Goal: Complete application form

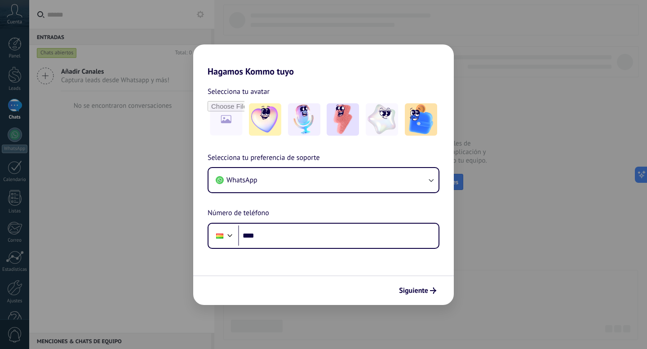
click at [333, 251] on form "Selecciona tu avatar Selecciona tu preferencia de soporte WhatsApp Número de te…" at bounding box center [323, 191] width 261 height 228
click at [514, 220] on div "Hagamos Kommo tuyo Selecciona tu avatar Selecciona tu preferencia de soporte Wh…" at bounding box center [323, 174] width 647 height 349
click at [511, 219] on div "Hagamos Kommo tuyo Selecciona tu avatar Selecciona tu preferencia de soporte Wh…" at bounding box center [323, 174] width 647 height 349
click at [508, 219] on div "Hagamos Kommo tuyo Selecciona tu avatar Selecciona tu preferencia de soporte Wh…" at bounding box center [323, 174] width 647 height 349
click at [226, 145] on div "Selecciona tu avatar Selecciona tu preferencia de soporte WhatsApp Número de te…" at bounding box center [323, 163] width 261 height 172
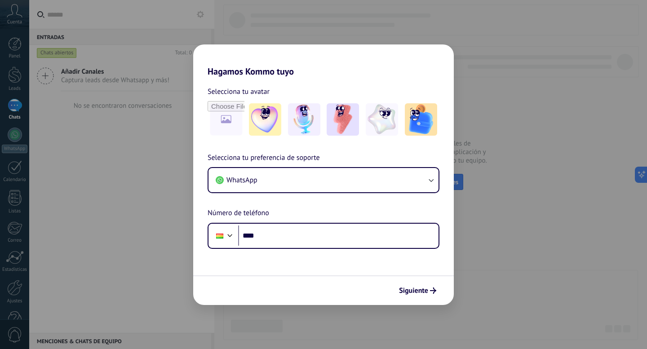
click at [73, 154] on div "Hagamos Kommo tuyo Selecciona tu avatar Selecciona tu preferencia de soporte Wh…" at bounding box center [323, 174] width 647 height 349
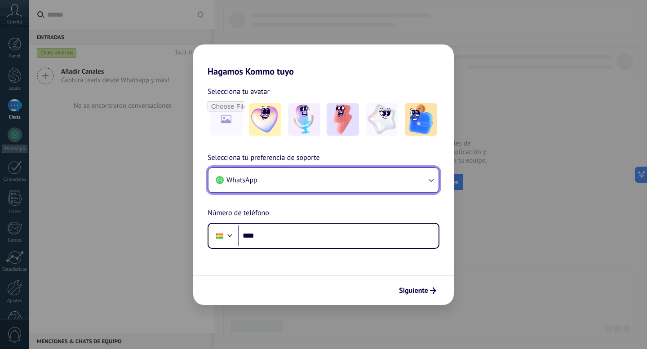
click at [279, 187] on button "WhatsApp" at bounding box center [323, 180] width 230 height 24
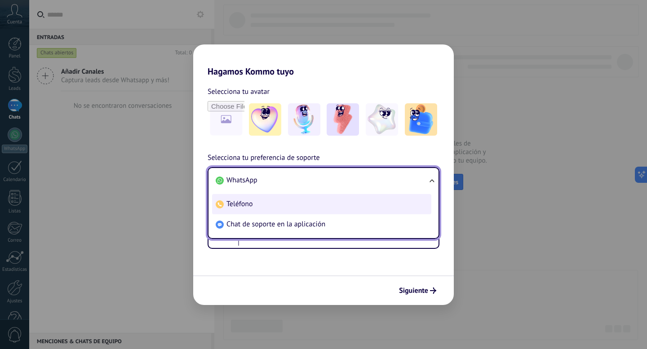
click at [272, 209] on li "Teléfono" at bounding box center [321, 204] width 219 height 20
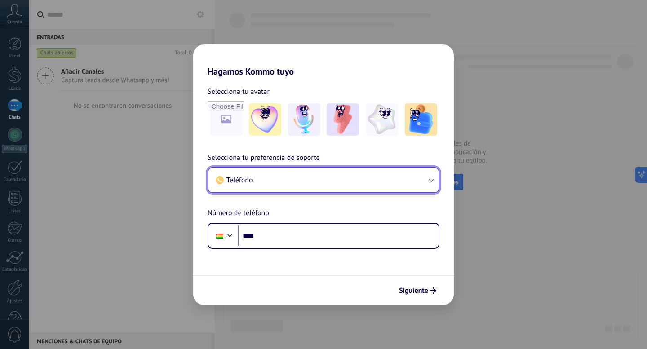
click at [274, 177] on button "Teléfono" at bounding box center [323, 180] width 230 height 24
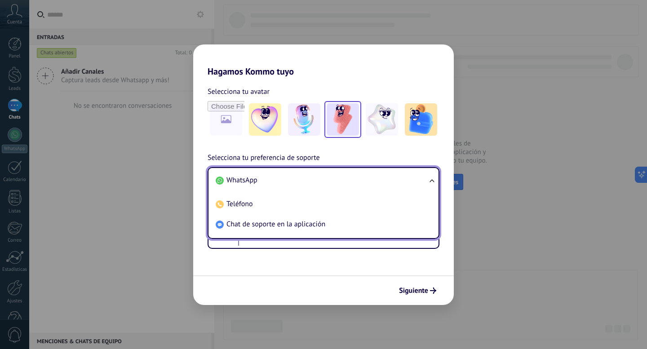
click at [345, 118] on img at bounding box center [343, 119] width 32 height 32
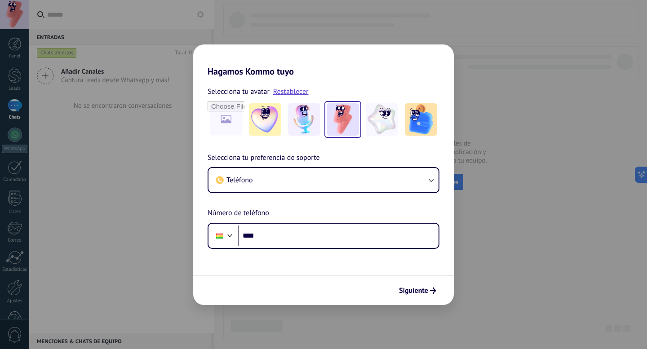
click at [121, 296] on div "Hagamos Kommo tuyo Selecciona tu avatar Restablecer Selecciona tu preferencia d…" at bounding box center [323, 174] width 647 height 349
click at [111, 181] on div "Hagamos Kommo tuyo Selecciona tu avatar Restablecer Selecciona tu preferencia d…" at bounding box center [323, 174] width 647 height 349
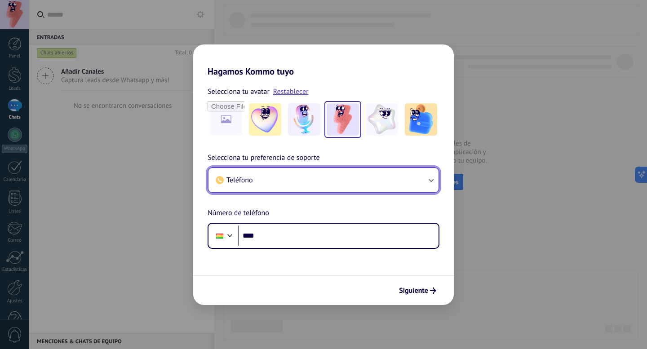
click at [316, 182] on button "Teléfono" at bounding box center [323, 180] width 230 height 24
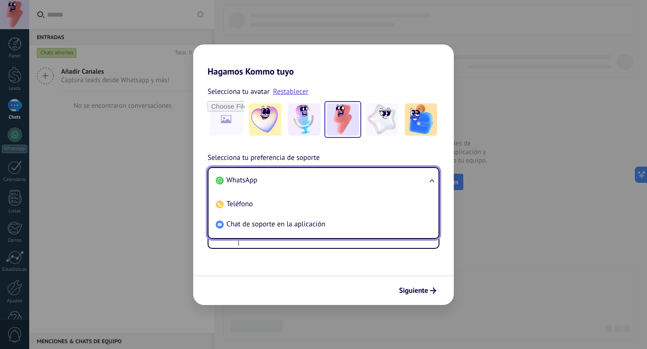
click at [285, 187] on li "WhatsApp" at bounding box center [321, 180] width 219 height 20
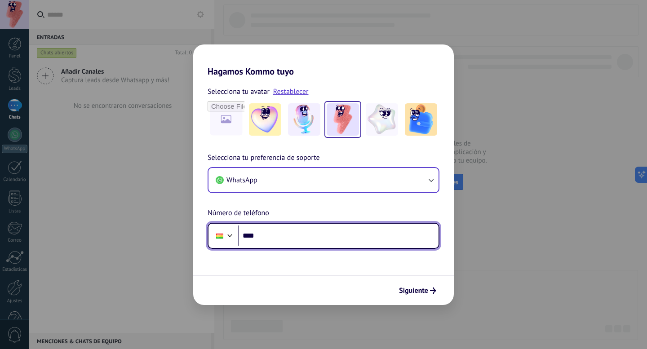
click at [288, 238] on input "****" at bounding box center [338, 236] width 200 height 21
type input "**********"
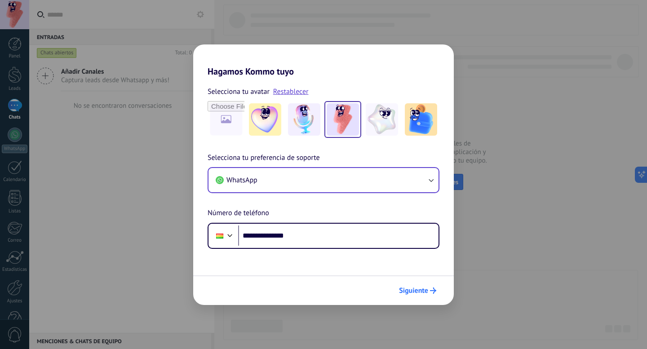
click at [410, 296] on button "Siguiente" at bounding box center [417, 290] width 45 height 15
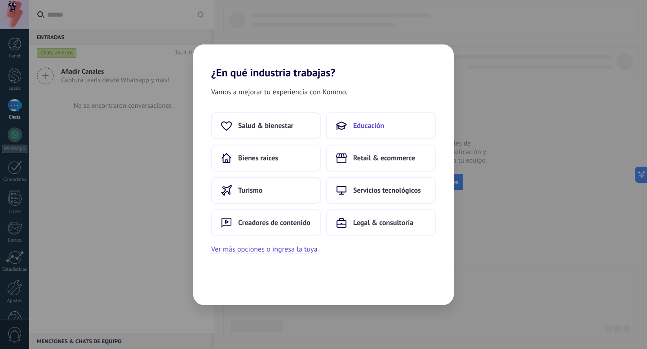
click at [378, 123] on span "Educación" at bounding box center [368, 125] width 31 height 9
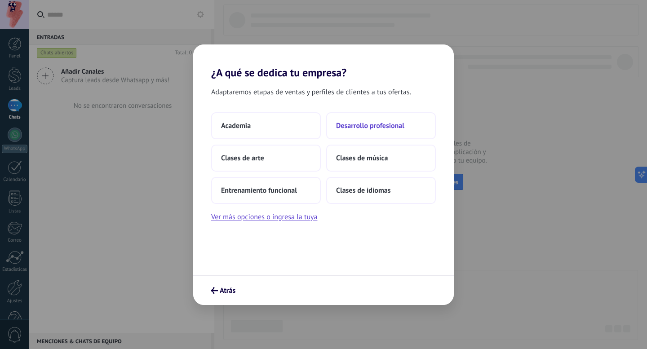
click at [375, 129] on span "Desarrollo profesional" at bounding box center [370, 125] width 68 height 9
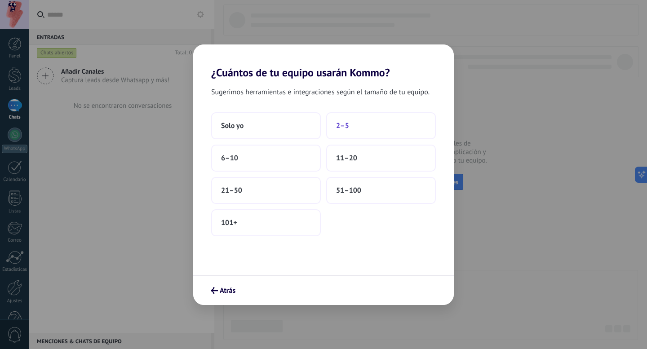
click at [342, 120] on button "2–5" at bounding box center [381, 125] width 110 height 27
